Goal: Information Seeking & Learning: Learn about a topic

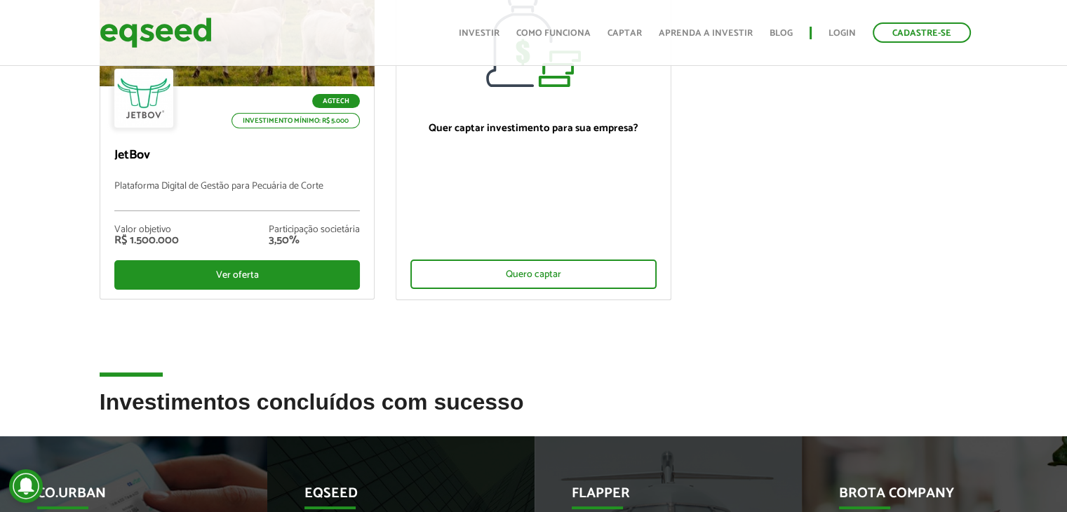
scroll to position [114, 0]
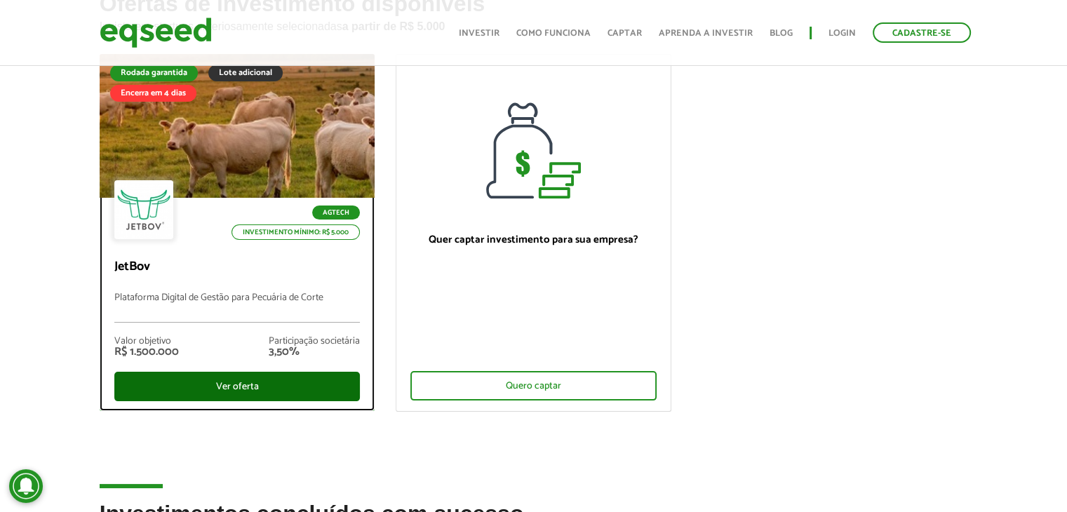
click at [238, 382] on div "Ver oferta" at bounding box center [237, 386] width 246 height 29
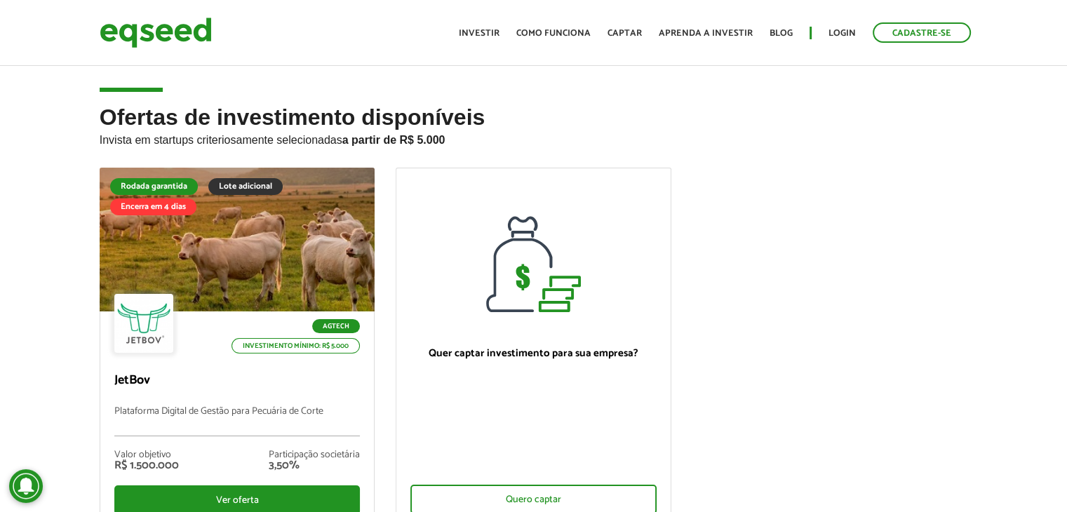
scroll to position [114, 0]
